Goal: Task Accomplishment & Management: Manage account settings

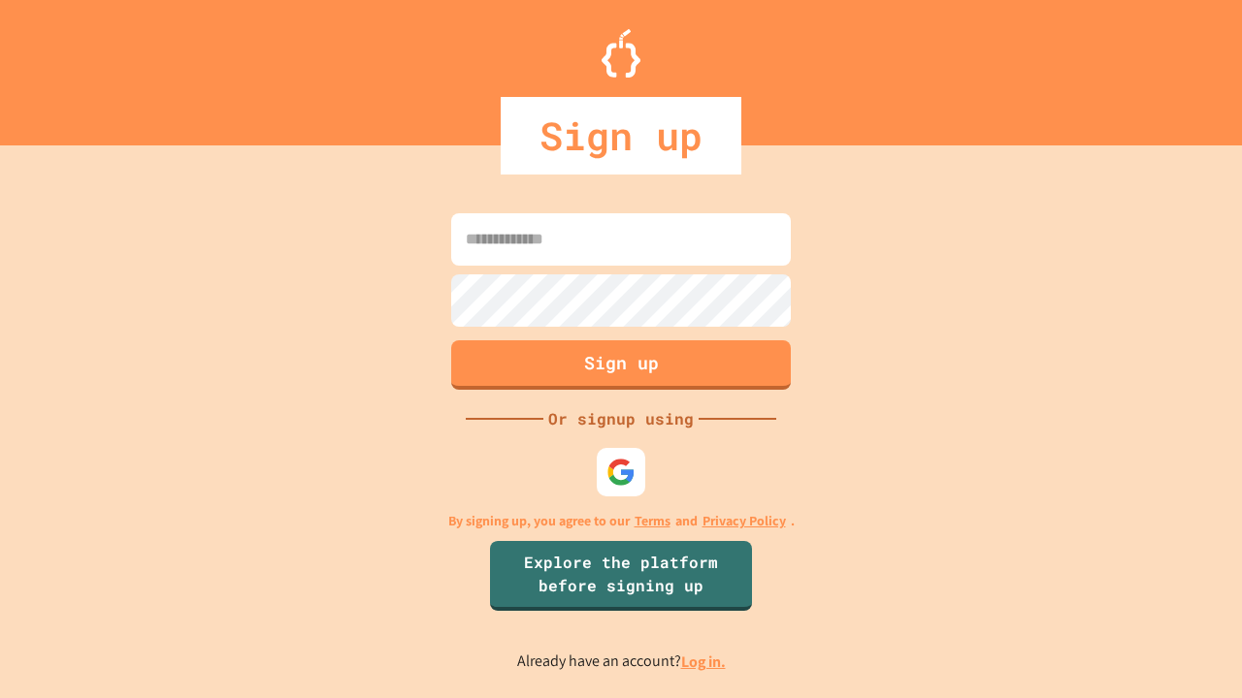
click at [704, 662] on link "Log in." at bounding box center [703, 662] width 45 height 20
